Goal: Information Seeking & Learning: Learn about a topic

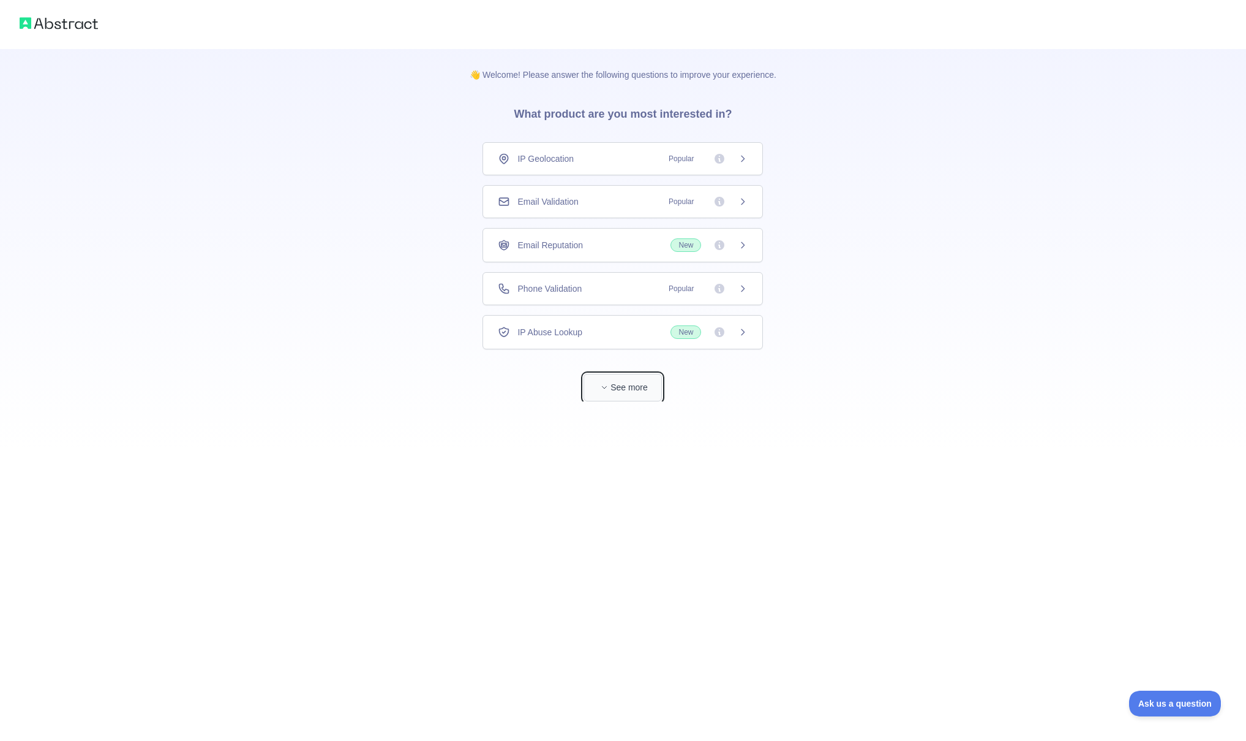
click at [620, 384] on button "See more" at bounding box center [623, 388] width 78 height 28
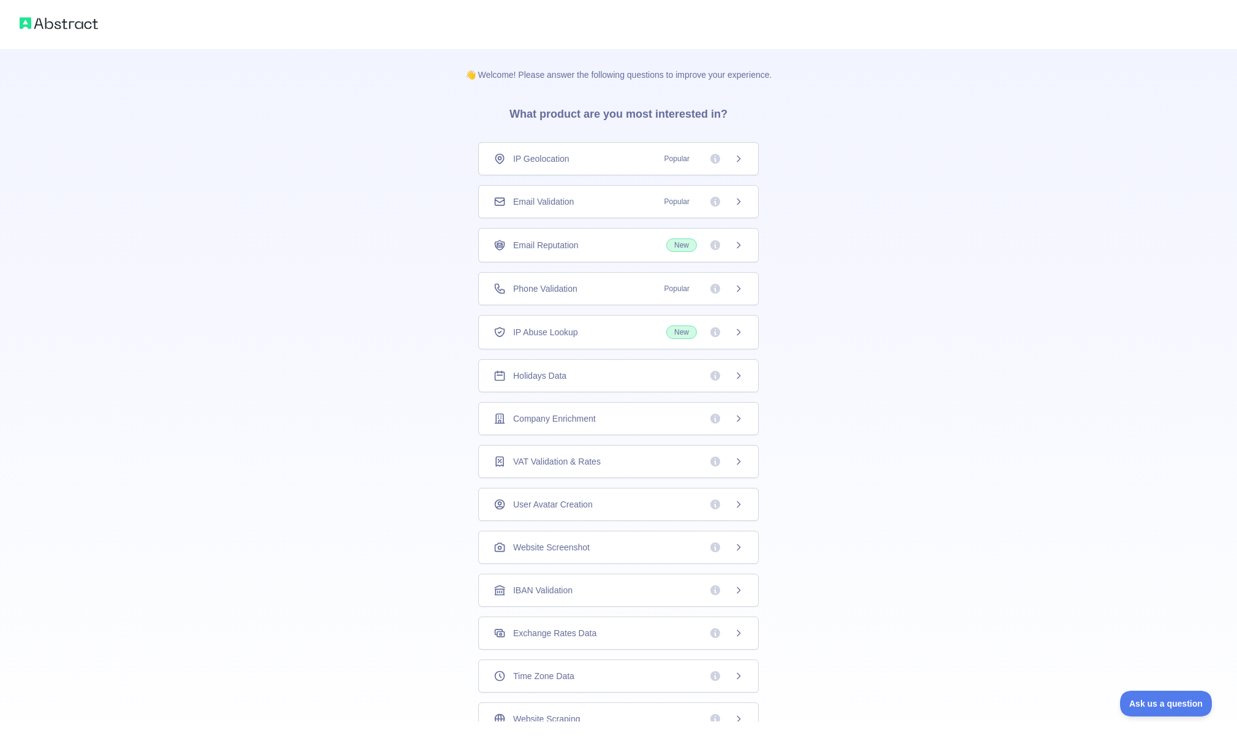
click at [611, 233] on div "Email Reputation New" at bounding box center [618, 245] width 281 height 34
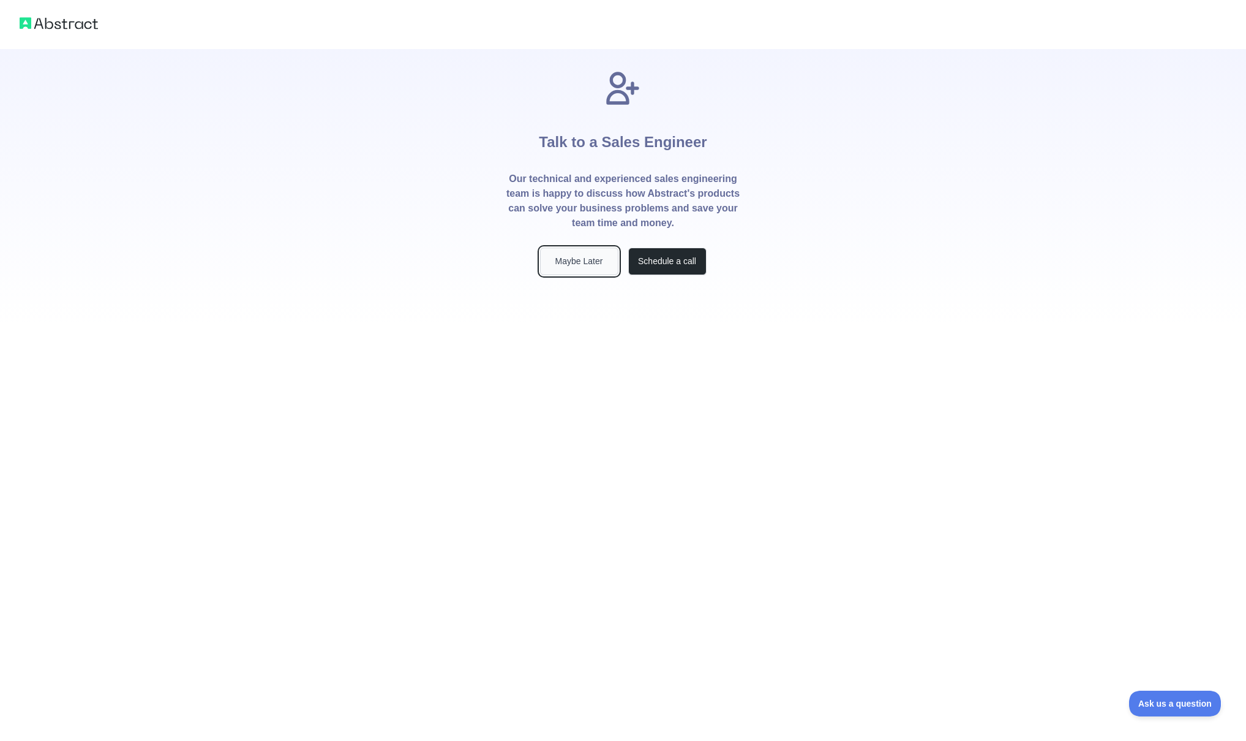
click at [594, 264] on button "Maybe Later" at bounding box center [579, 261] width 78 height 28
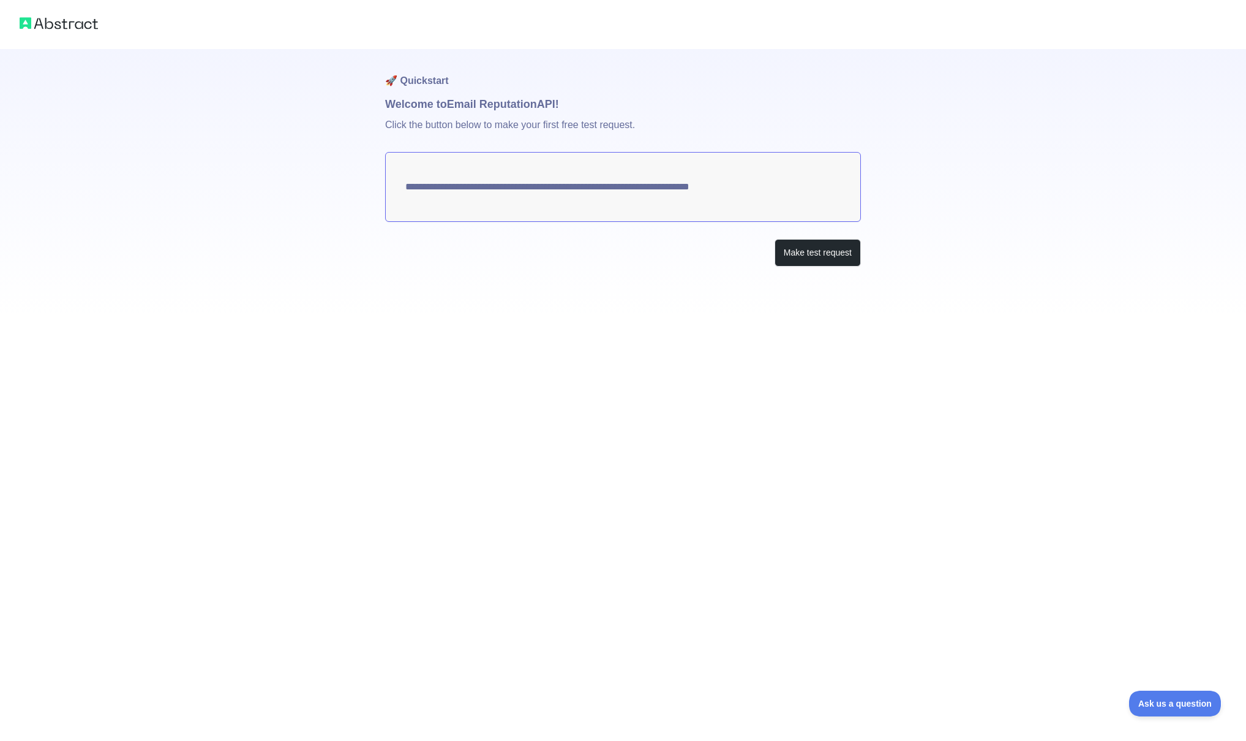
click at [630, 203] on textarea "**********" at bounding box center [623, 187] width 476 height 70
click at [638, 189] on textarea "**********" at bounding box center [623, 187] width 476 height 70
click at [823, 273] on div "**********" at bounding box center [623, 182] width 476 height 266
click at [823, 267] on div "**********" at bounding box center [623, 182] width 476 height 266
click at [824, 260] on button "Make test request" at bounding box center [818, 253] width 86 height 28
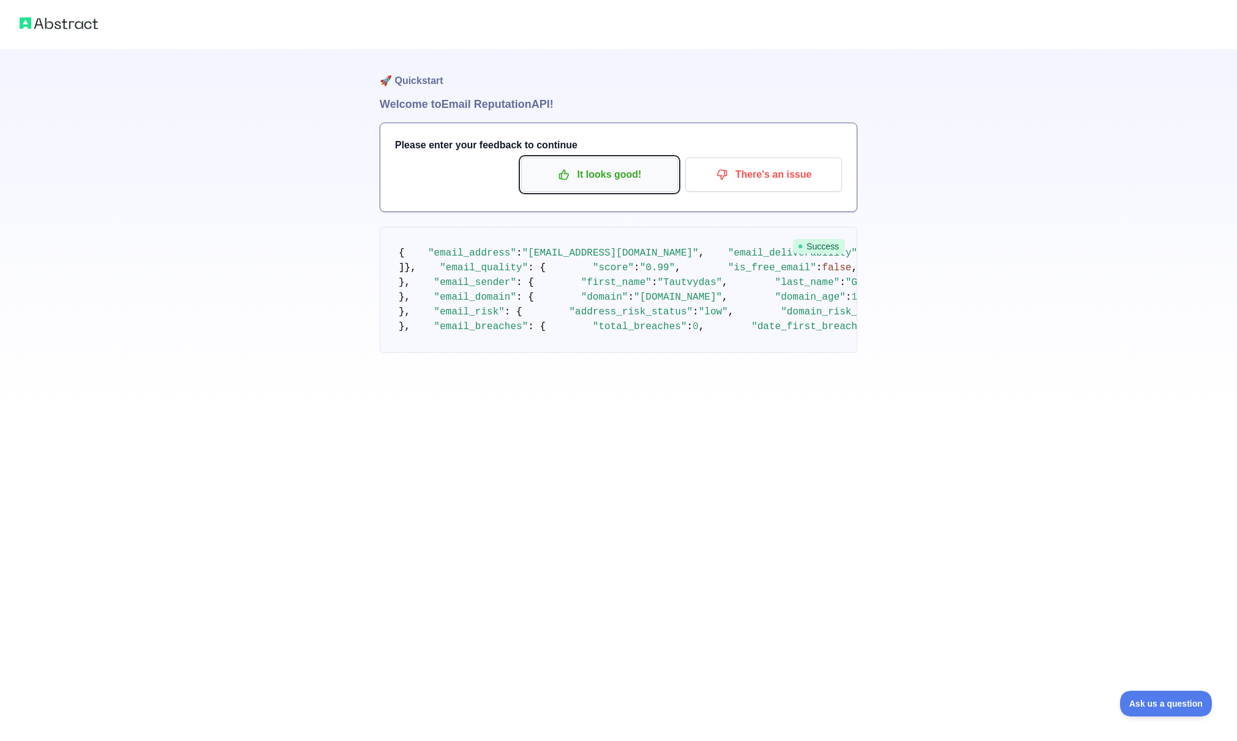
click at [600, 180] on p "It looks good!" at bounding box center [599, 174] width 138 height 21
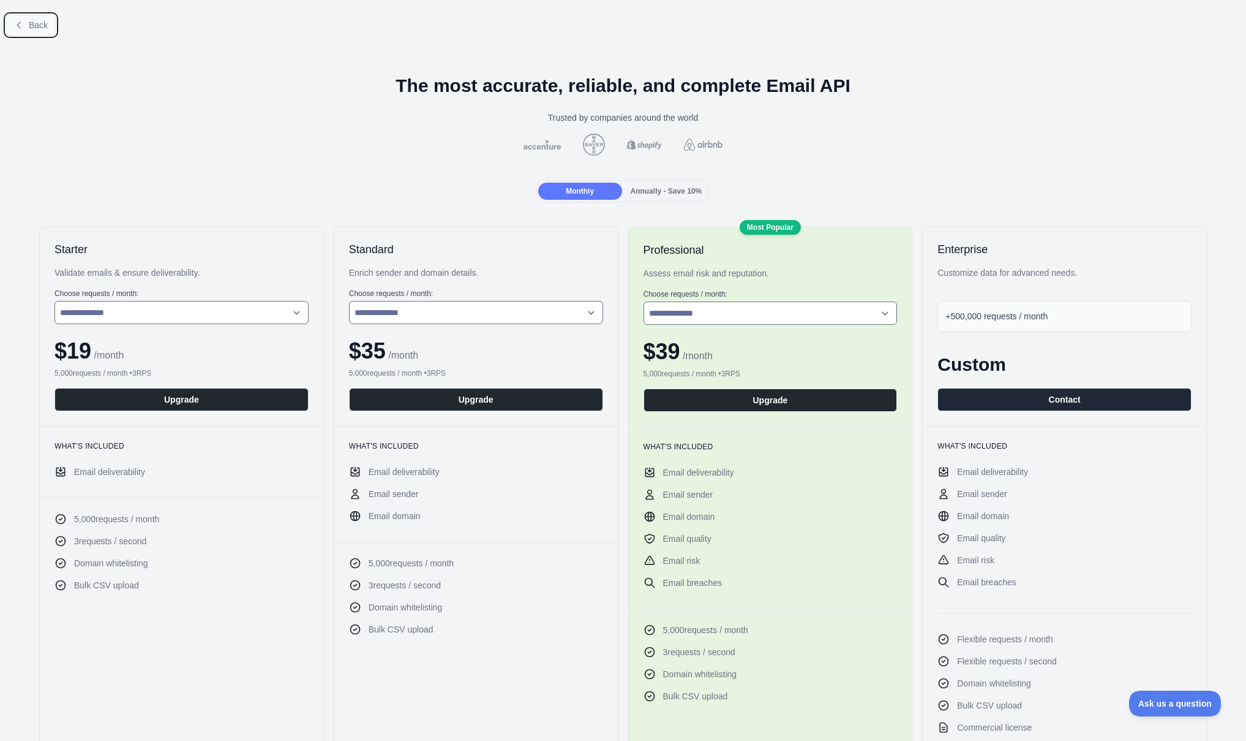
click at [40, 23] on span "Back" at bounding box center [38, 25] width 19 height 10
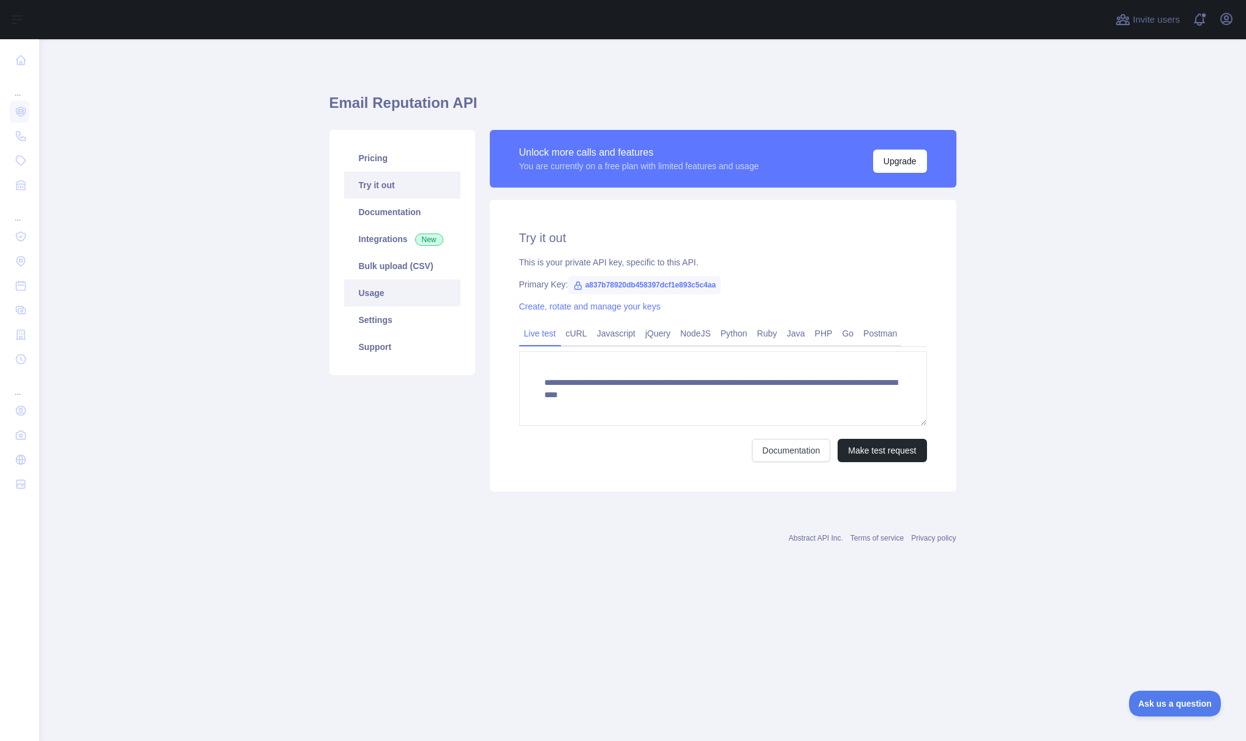
click at [377, 288] on link "Usage" at bounding box center [402, 292] width 116 height 27
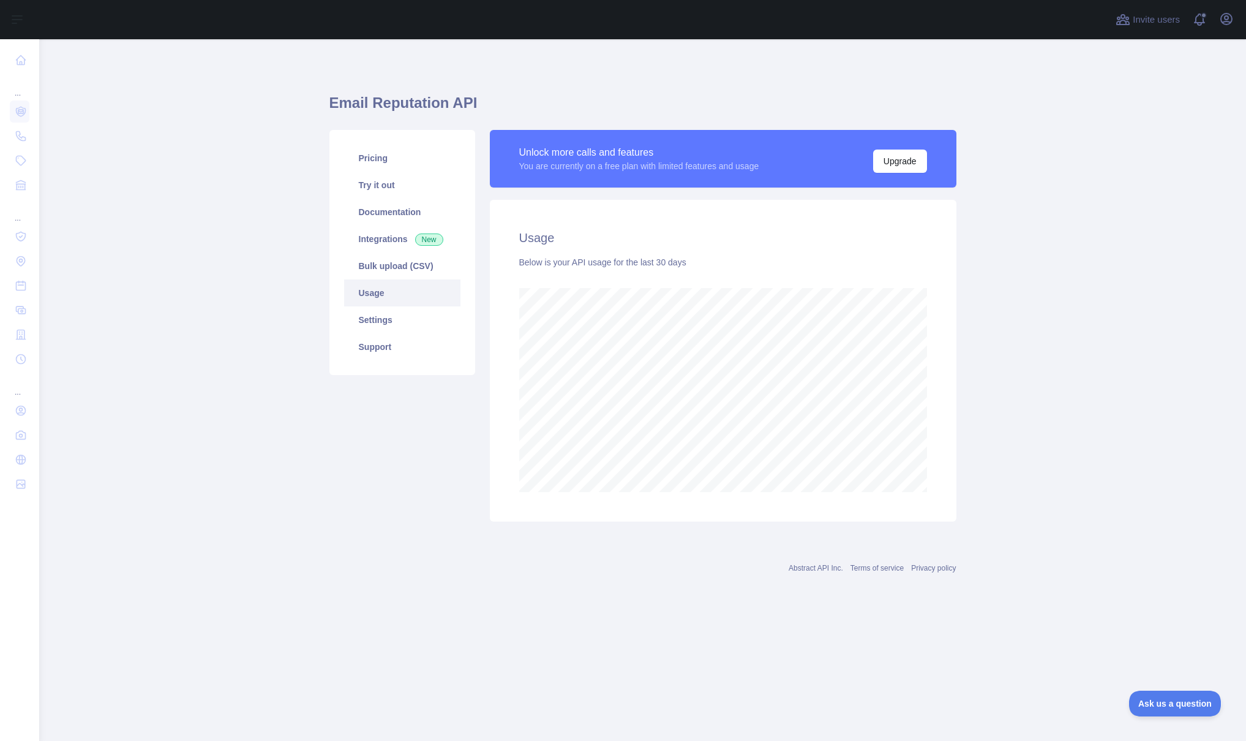
scroll to position [701, 1207]
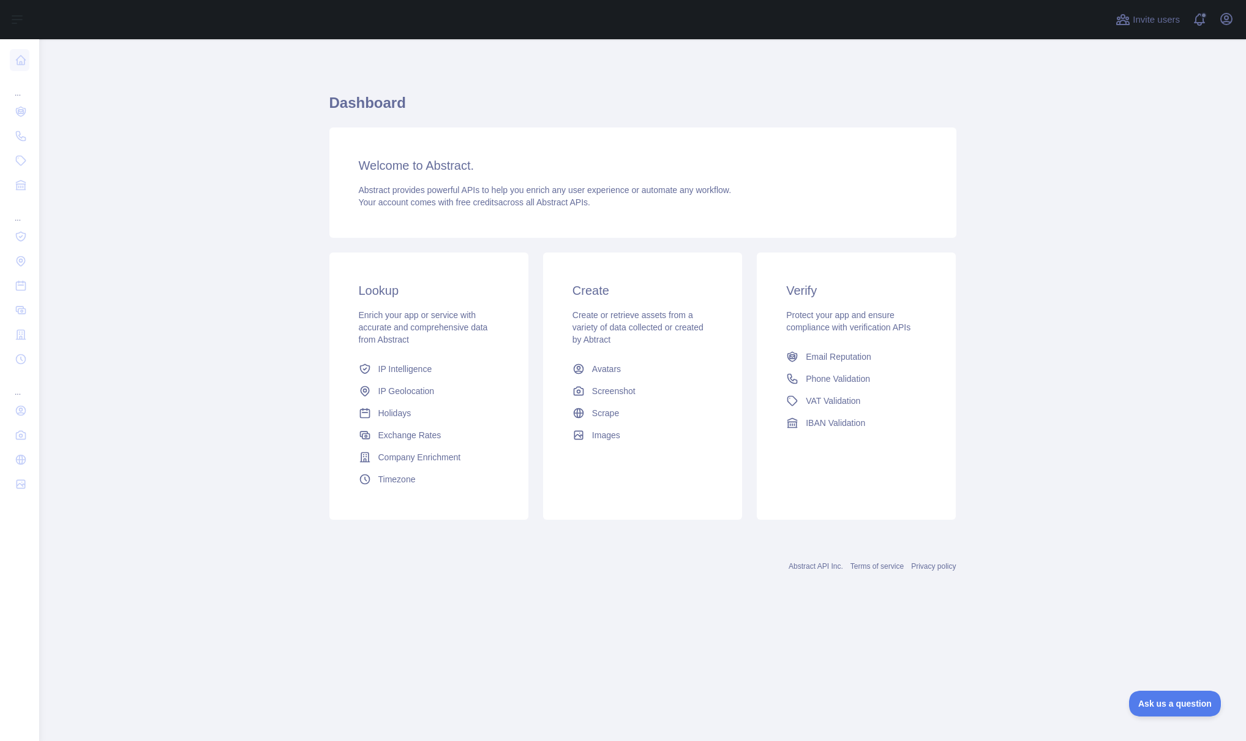
click at [384, 209] on div "Welcome to Abstract. Abstract provides powerful APIs to help you enrich any use…" at bounding box center [643, 182] width 627 height 110
click at [823, 355] on span "Email Reputation" at bounding box center [839, 356] width 66 height 12
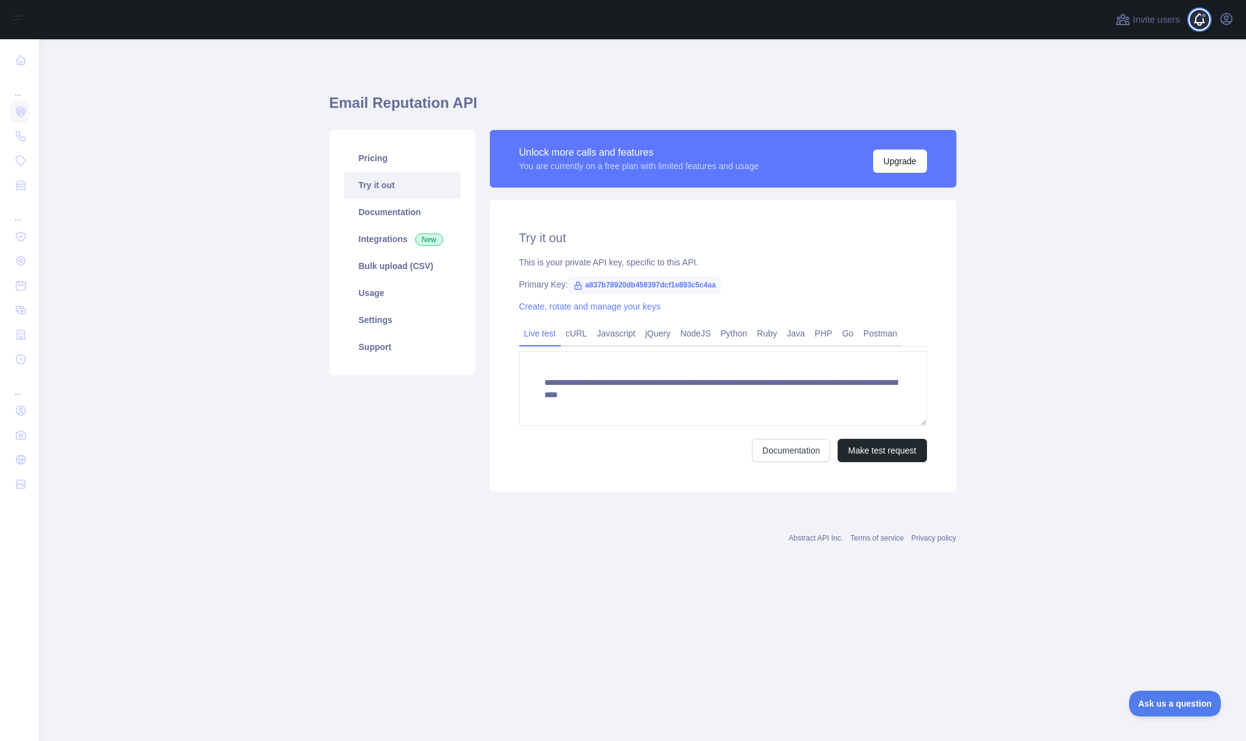
click at [1209, 25] on span at bounding box center [1205, 19] width 25 height 39
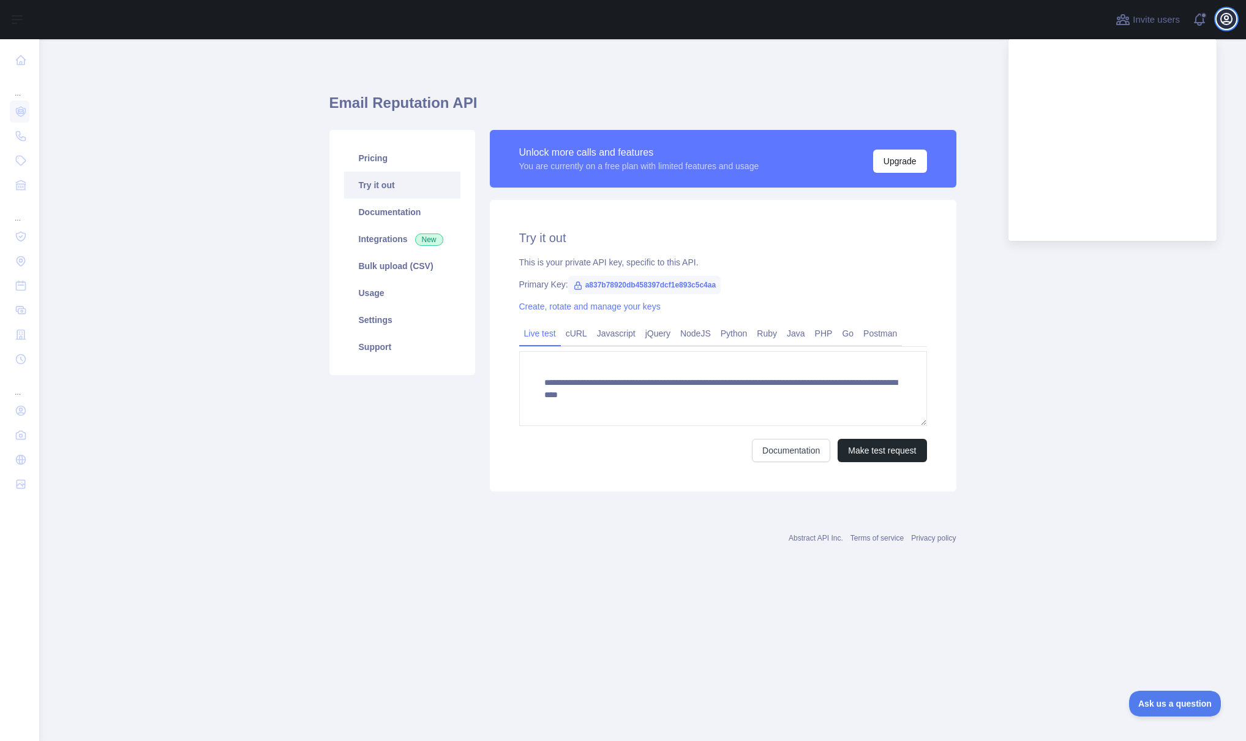
click at [1229, 26] on icon "button" at bounding box center [1227, 19] width 15 height 15
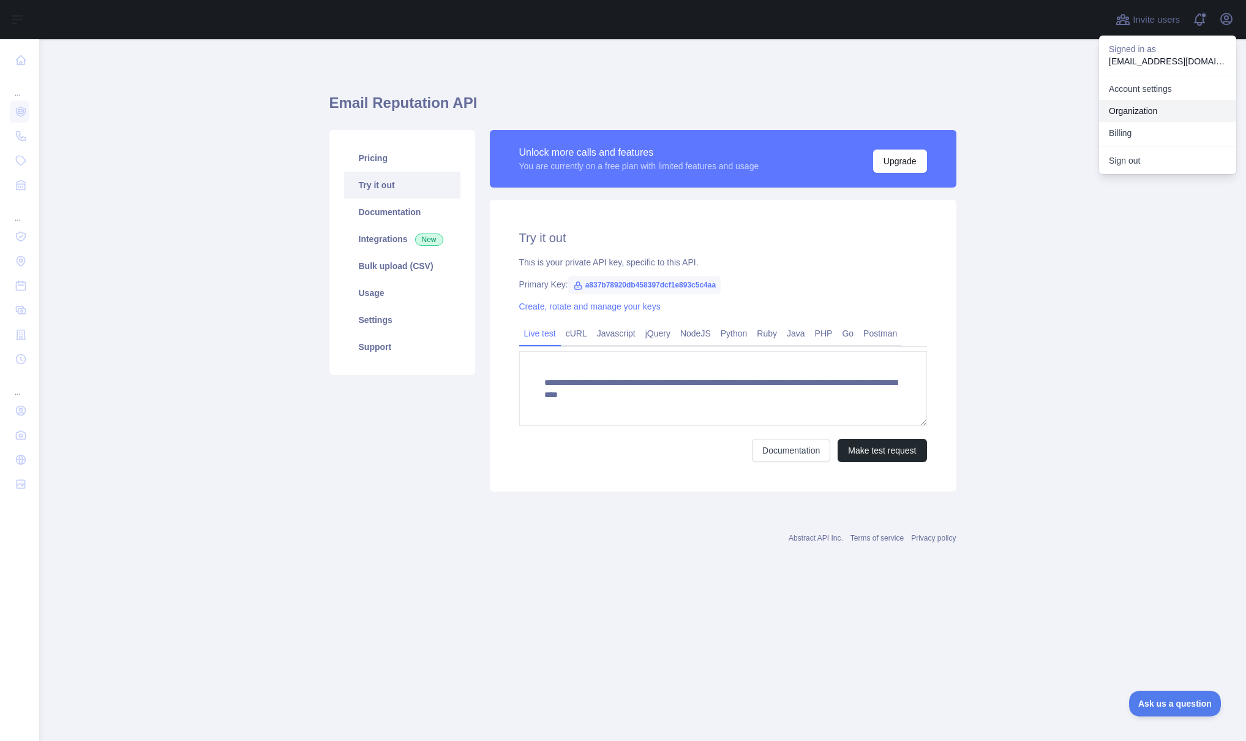
click at [1145, 108] on link "Organization" at bounding box center [1167, 111] width 137 height 22
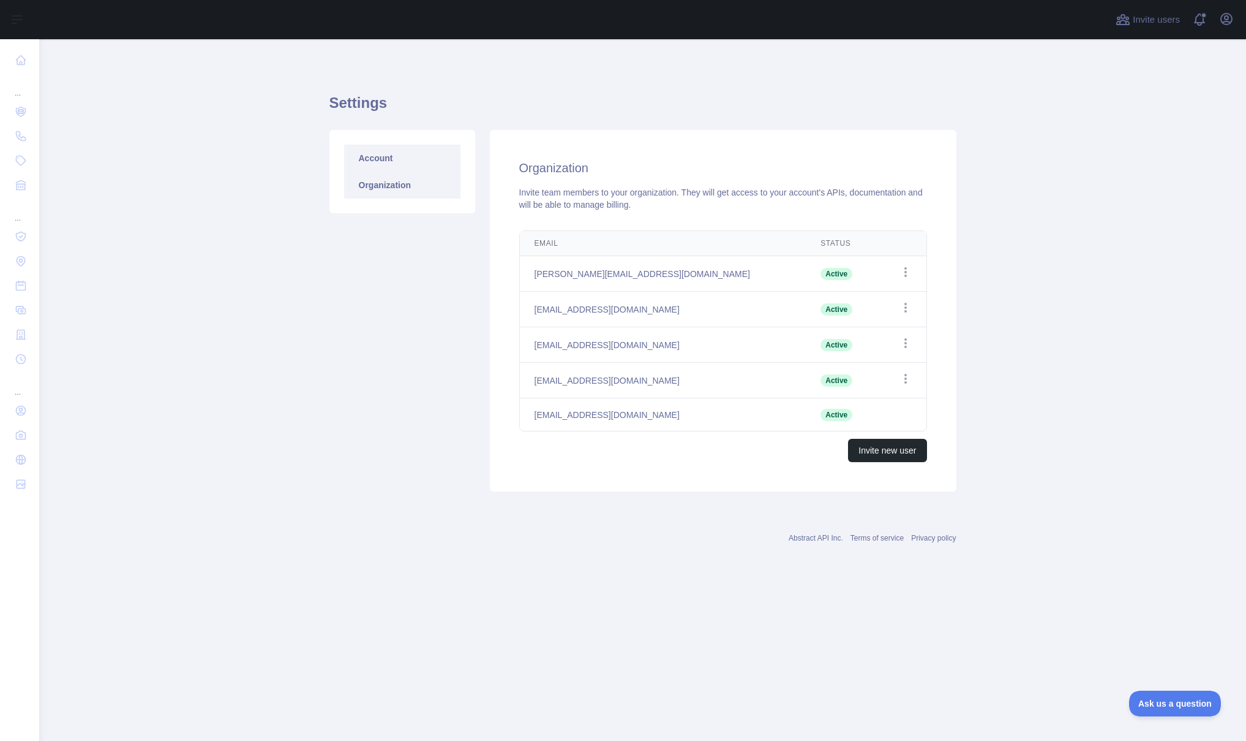
click at [375, 162] on link "Account" at bounding box center [402, 158] width 116 height 27
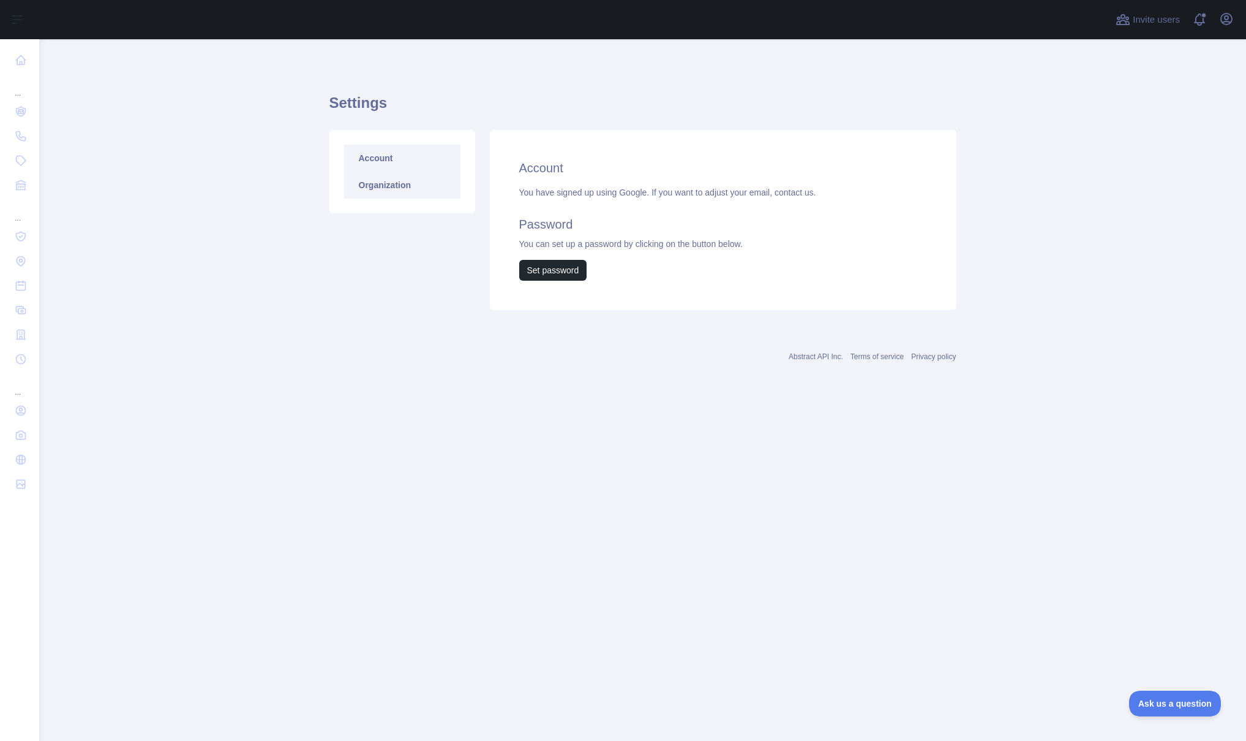
click at [386, 178] on link "Organization" at bounding box center [402, 185] width 116 height 27
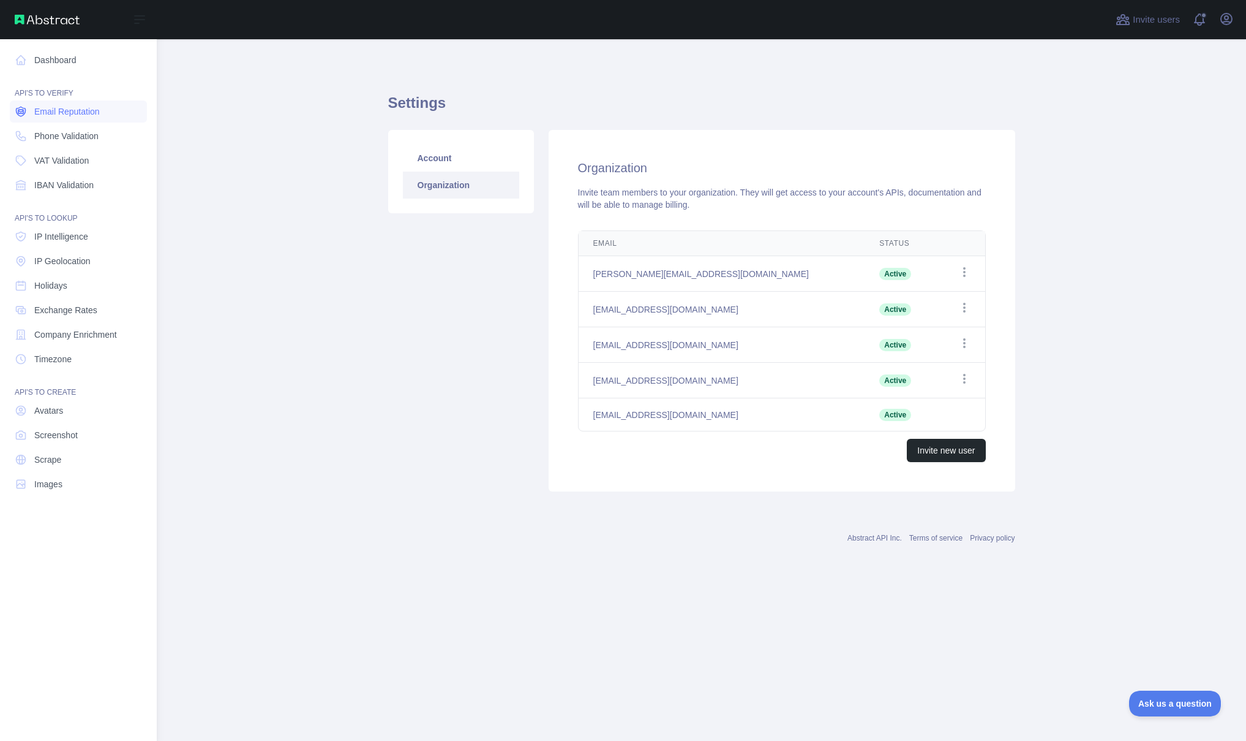
click at [85, 121] on link "Email Reputation" at bounding box center [78, 111] width 137 height 22
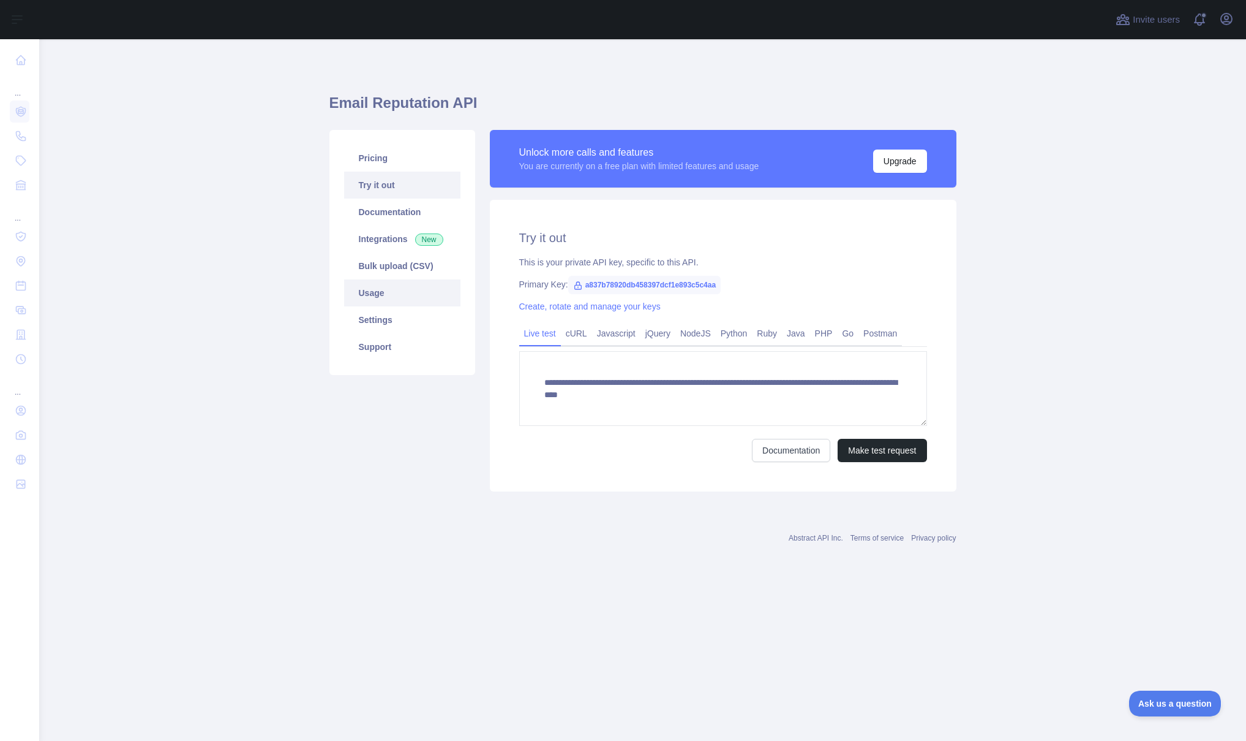
click at [377, 295] on link "Usage" at bounding box center [402, 292] width 116 height 27
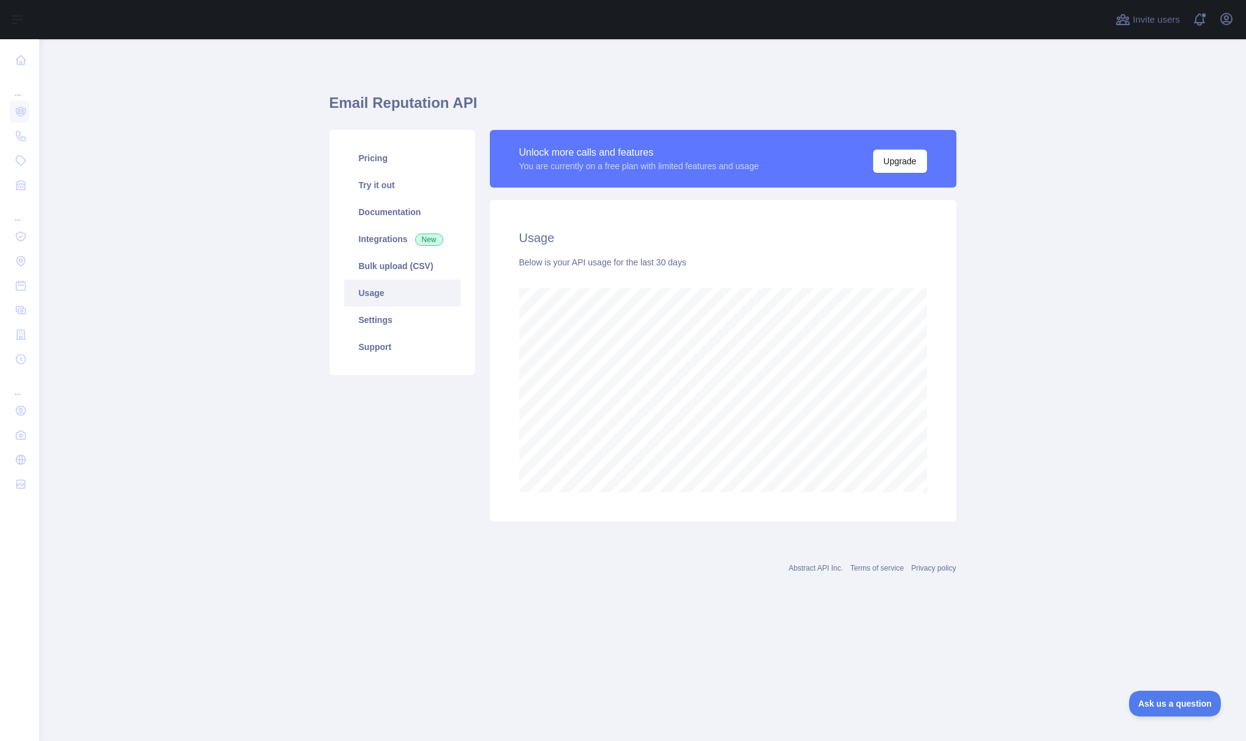
scroll to position [701, 1207]
click at [378, 317] on link "Settings" at bounding box center [402, 319] width 116 height 27
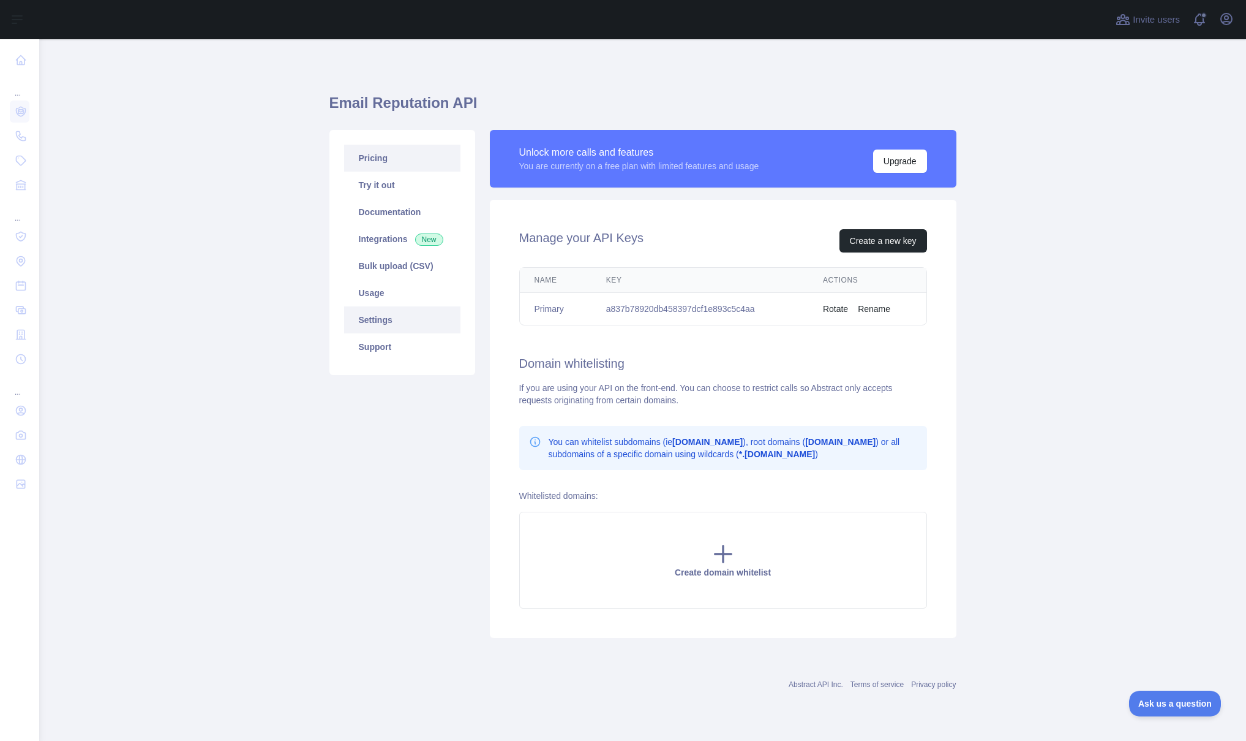
click at [377, 156] on link "Pricing" at bounding box center [402, 158] width 116 height 27
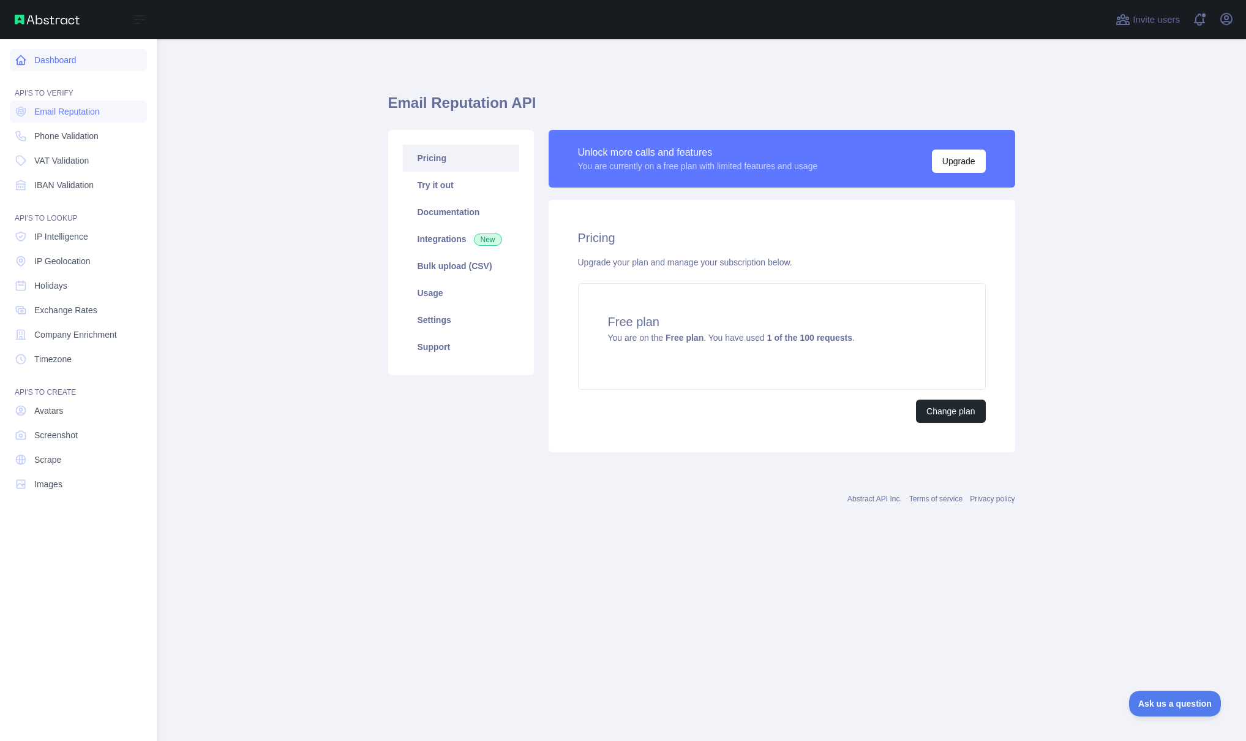
click at [66, 66] on link "Dashboard" at bounding box center [78, 60] width 137 height 22
